Goal: Task Accomplishment & Management: Use online tool/utility

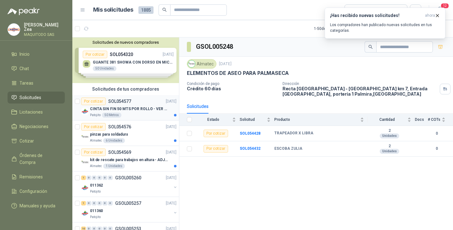
click at [121, 107] on p "CINTA SIN FIN 50 MTS POR ROLLO - VER DOC ADJUNTO" at bounding box center [129, 109] width 78 height 6
click at [155, 108] on p "CINTA SIN FIN 50 MTS POR ROLLO - VER DOC ADJUNTO" at bounding box center [129, 109] width 78 height 6
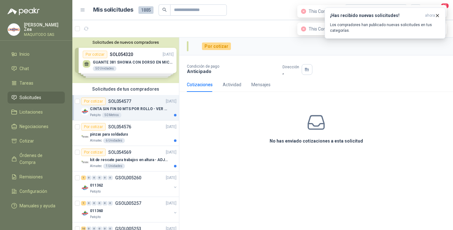
click at [130, 101] on p "SOL054577" at bounding box center [119, 101] width 23 height 4
click at [119, 126] on p "SOL054576" at bounding box center [119, 126] width 23 height 4
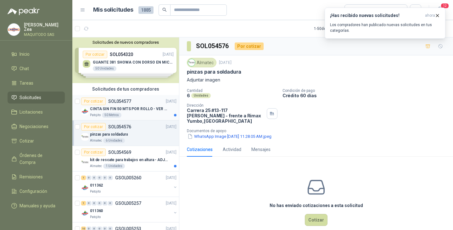
click at [144, 108] on p "CINTA SIN FIN 50 MTS POR ROLLO - VER DOC ADJUNTO" at bounding box center [129, 109] width 78 height 6
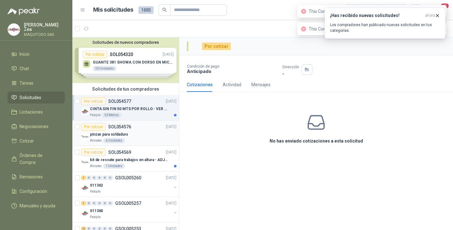
click at [142, 132] on div "pinzas para soldadura" at bounding box center [133, 134] width 86 height 8
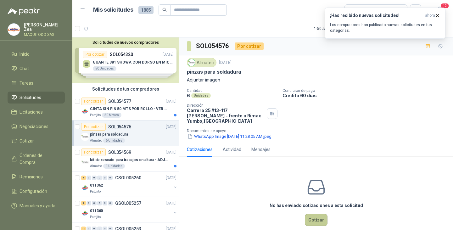
click at [317, 221] on button "Cotizar" at bounding box center [316, 220] width 23 height 12
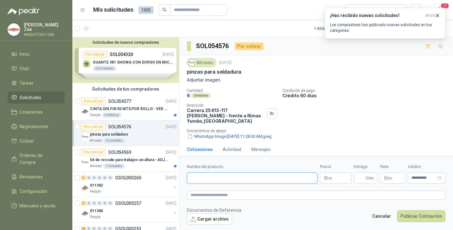
click at [236, 179] on input "Nombre del producto" at bounding box center [252, 177] width 130 height 11
click at [219, 177] on input "Nombre del producto" at bounding box center [252, 177] width 130 height 11
paste input "**********"
type input "**********"
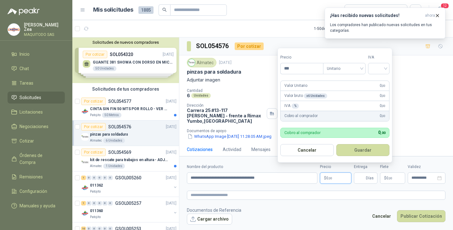
click at [328, 177] on span "0 ,00" at bounding box center [329, 178] width 6 height 4
type input "********"
click at [359, 153] on button "Guardar" at bounding box center [364, 150] width 54 height 12
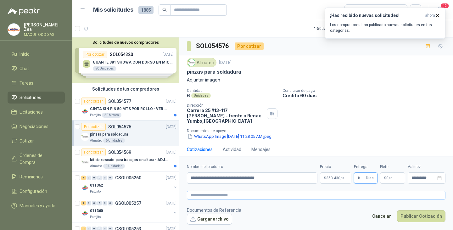
type input "*"
click at [211, 195] on textarea at bounding box center [316, 194] width 258 height 9
click at [212, 219] on button "Cargar archivo" at bounding box center [209, 218] width 45 height 11
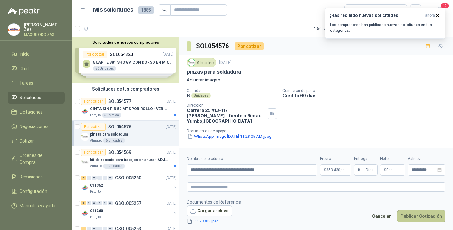
click at [415, 215] on button "Publicar Cotización" at bounding box center [421, 216] width 48 height 12
